Goal: Task Accomplishment & Management: Manage account settings

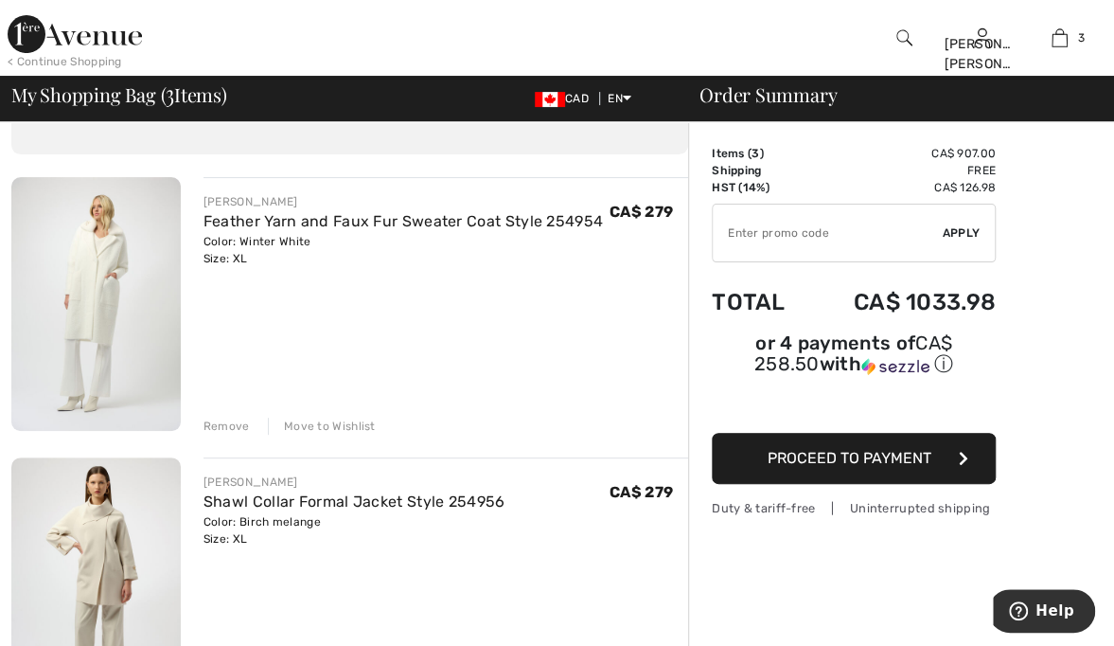
scroll to position [103, 0]
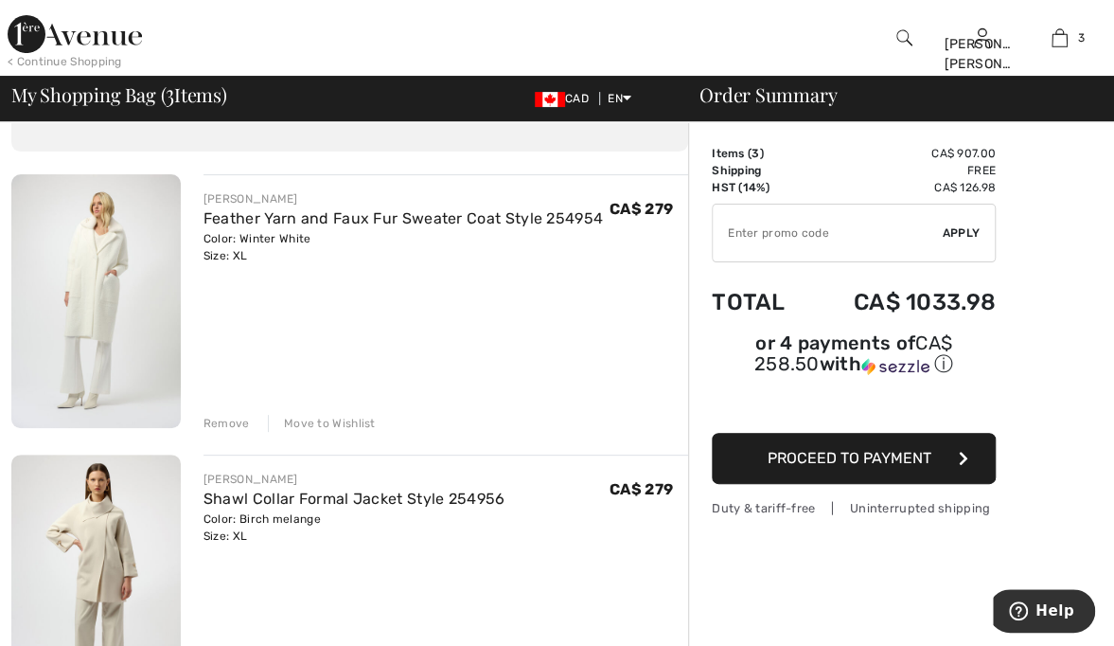
click at [321, 428] on div "Move to Wishlist" at bounding box center [322, 423] width 108 height 17
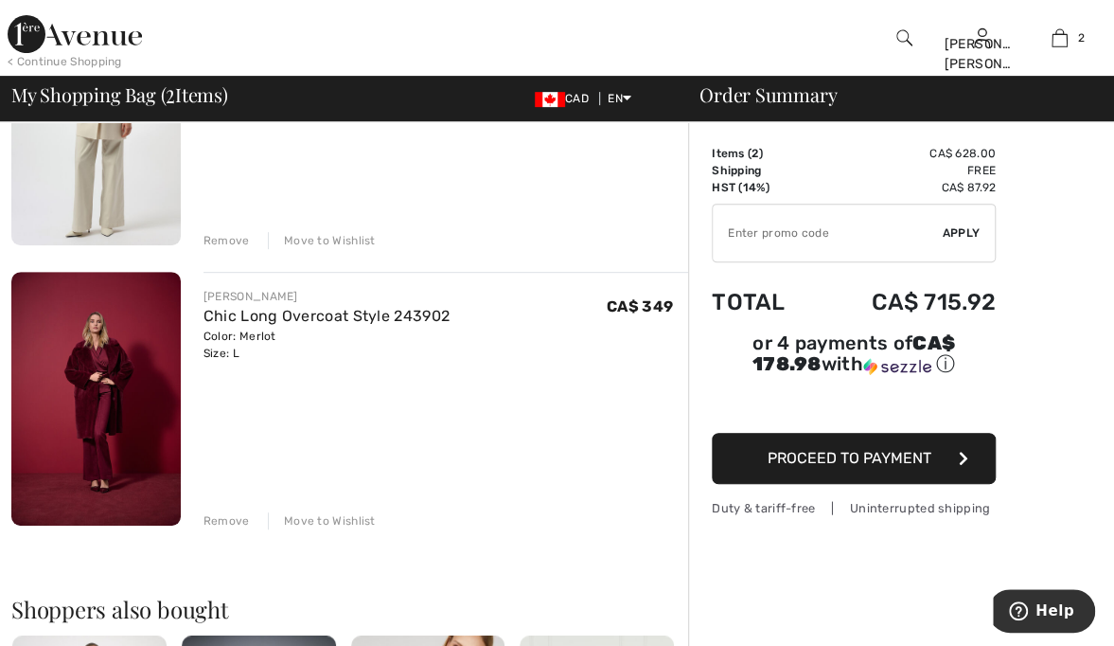
scroll to position [291, 0]
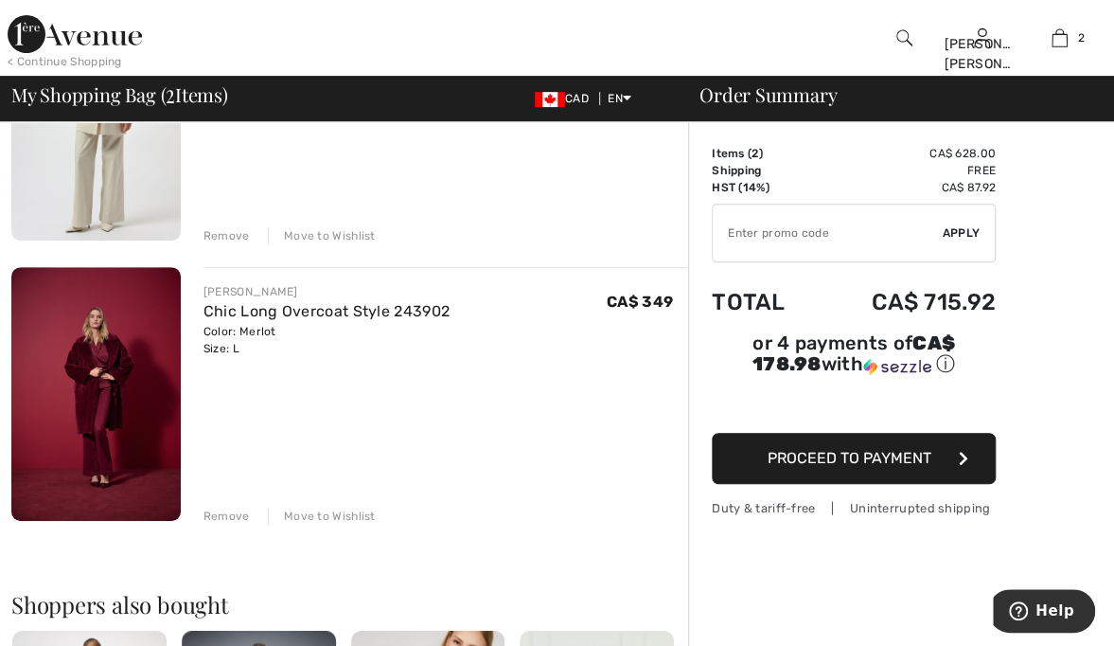
click at [326, 515] on div "Move to Wishlist" at bounding box center [322, 515] width 108 height 17
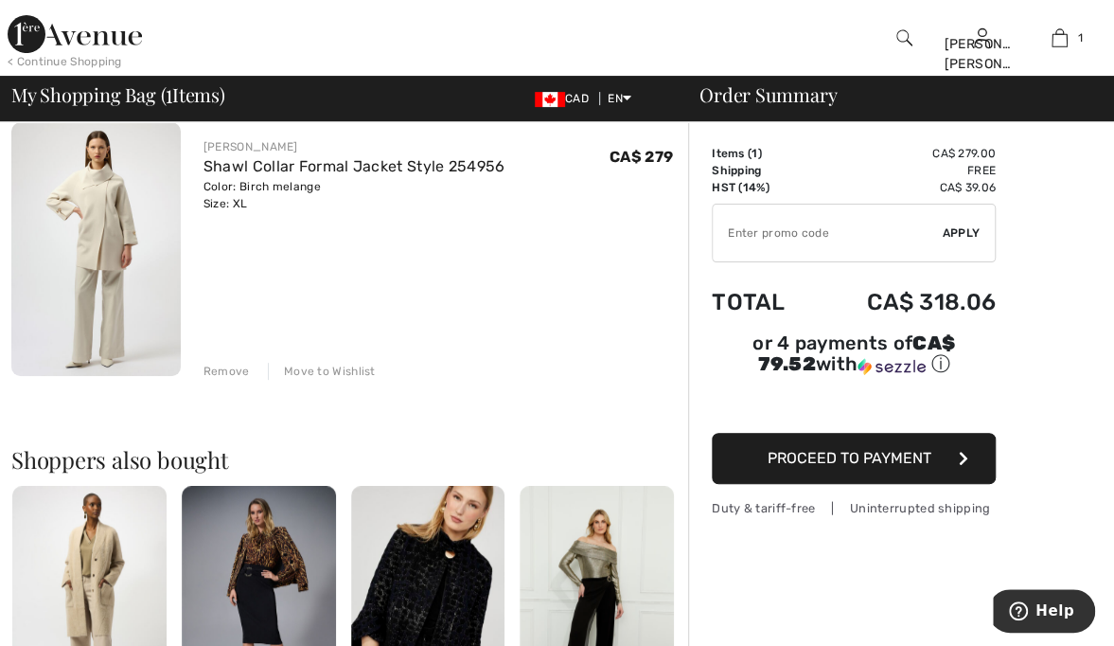
scroll to position [0, 0]
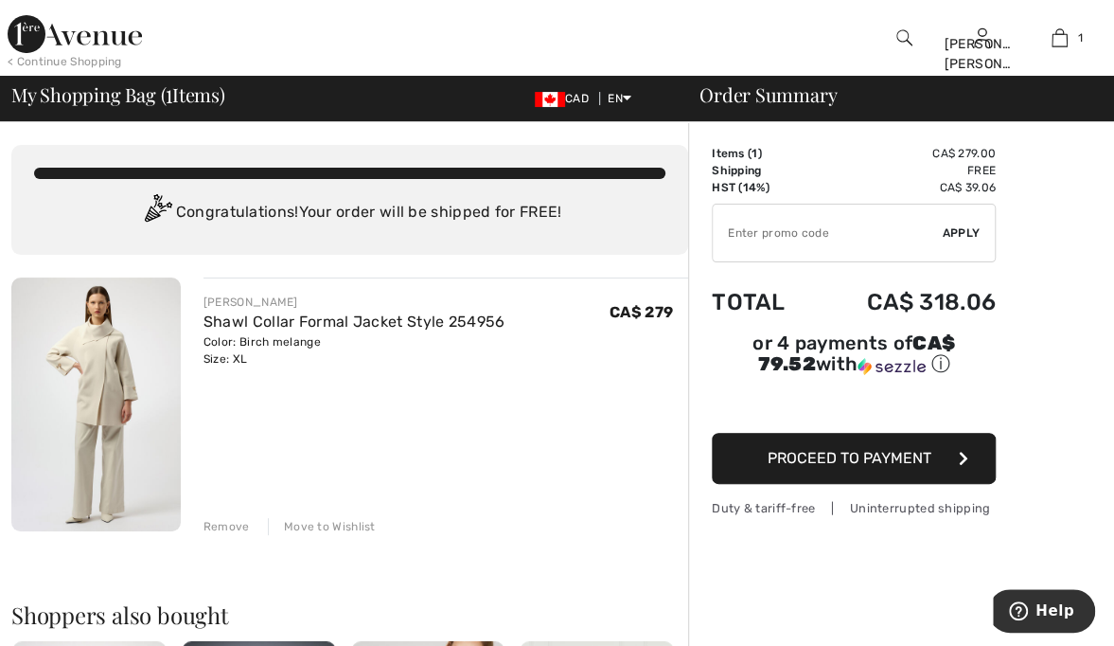
click at [989, 61] on div "[PERSON_NAME] [PERSON_NAME]" at bounding box center [982, 54] width 76 height 40
click at [817, 281] on link "Wishlist" at bounding box center [890, 297] width 229 height 32
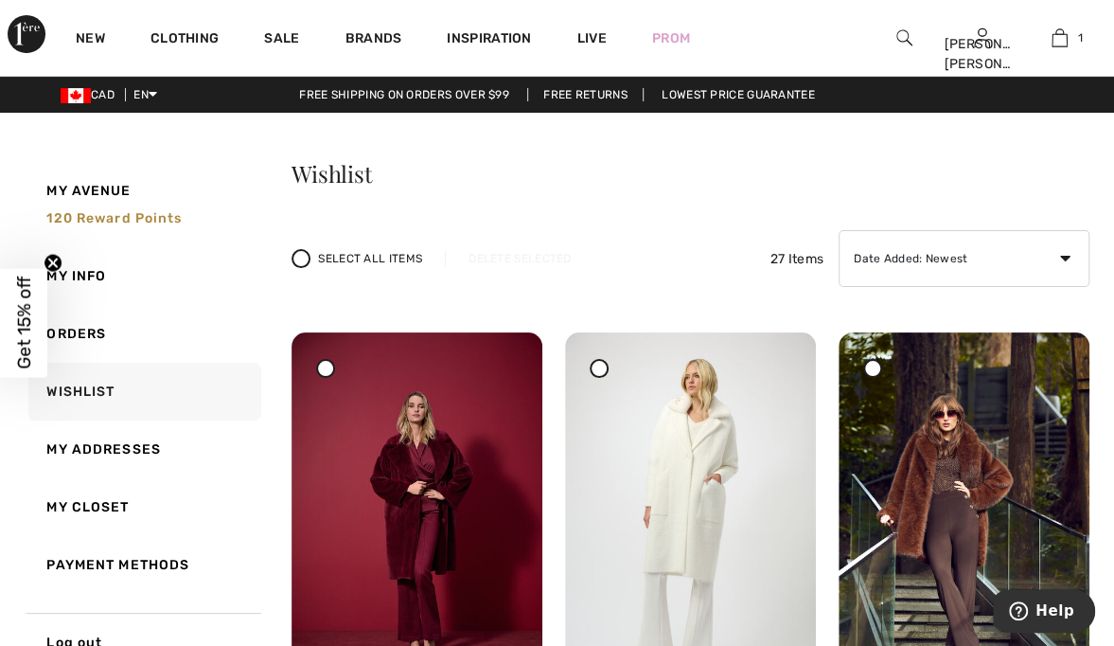
click at [1058, 44] on img at bounding box center [1060, 38] width 16 height 23
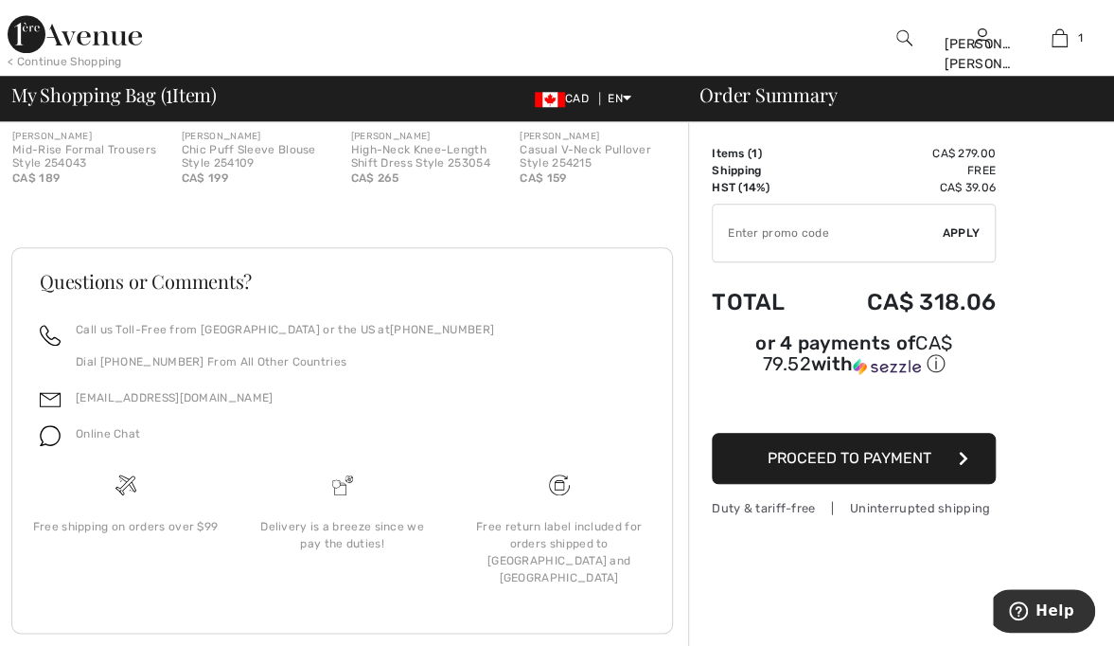
scroll to position [774, 0]
